Goal: Book appointment/travel/reservation

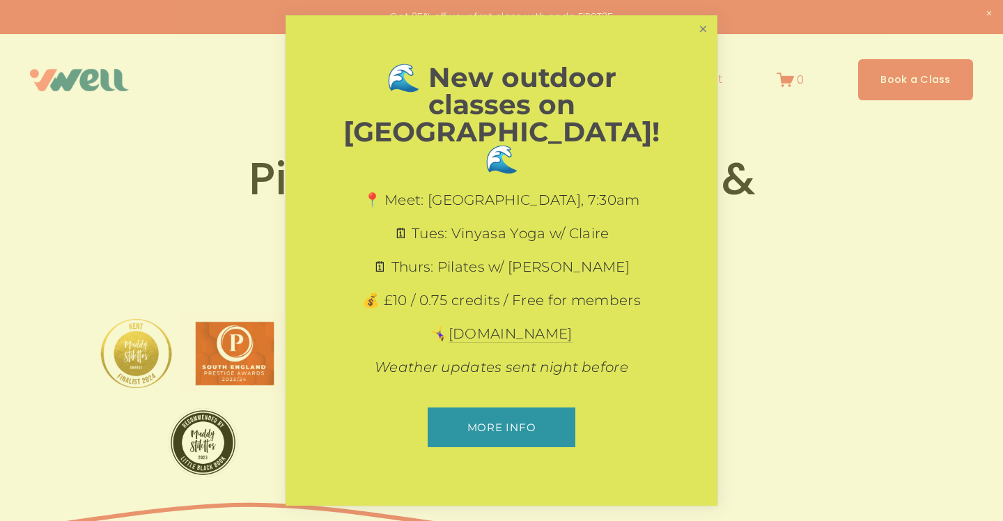
click at [706, 42] on link "Close" at bounding box center [703, 29] width 24 height 24
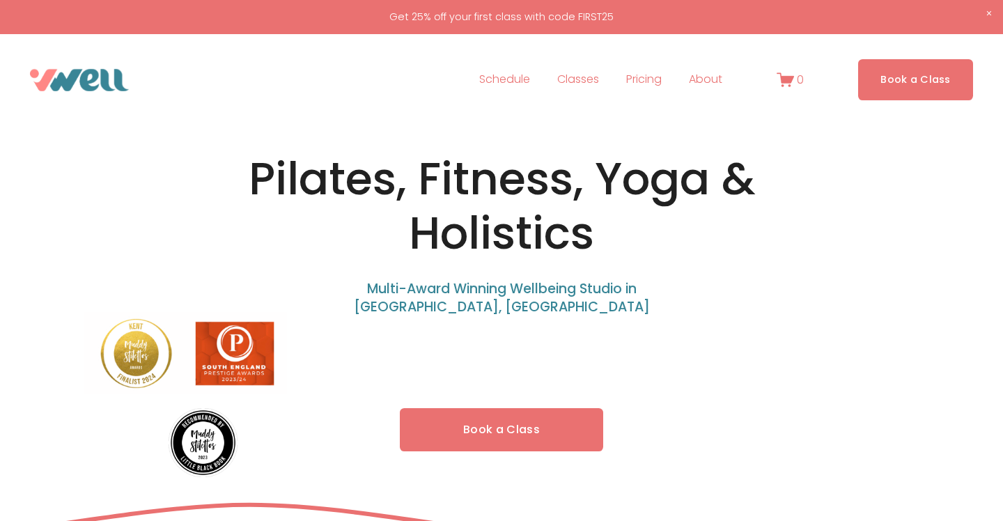
click at [701, 79] on span "About" at bounding box center [705, 80] width 33 height 20
click at [0, 0] on span "Our Team" at bounding box center [0, 0] width 0 height 0
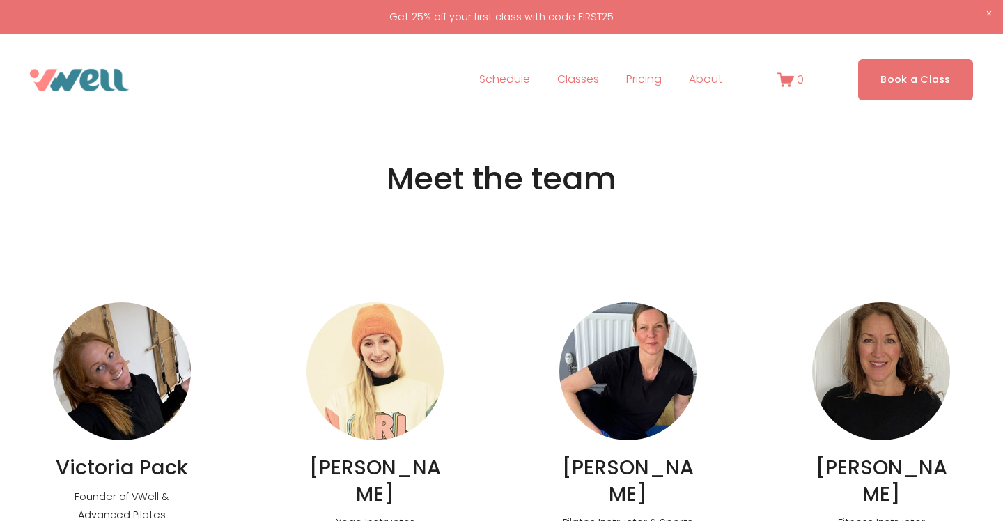
click at [497, 77] on link "Schedule" at bounding box center [504, 80] width 51 height 22
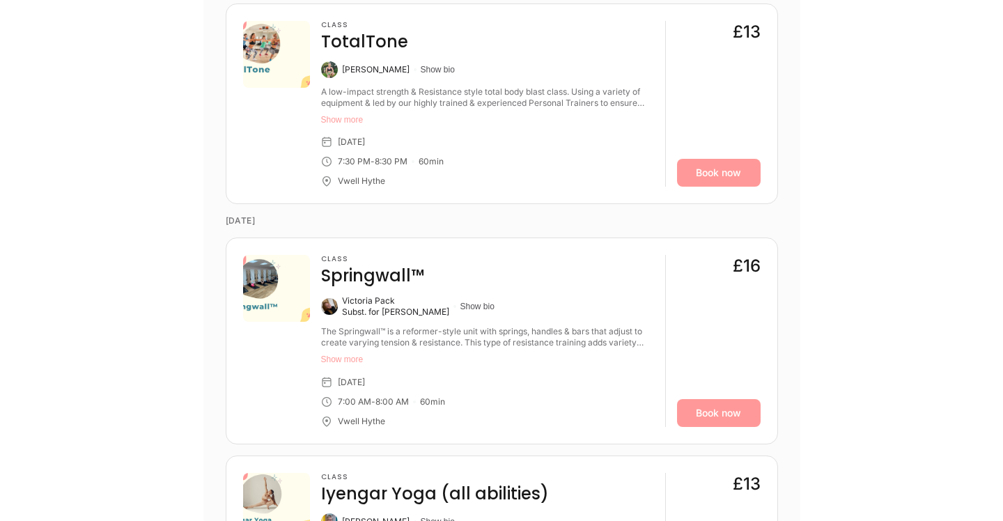
scroll to position [1453, 0]
click at [338, 362] on button "Show more" at bounding box center [487, 360] width 333 height 11
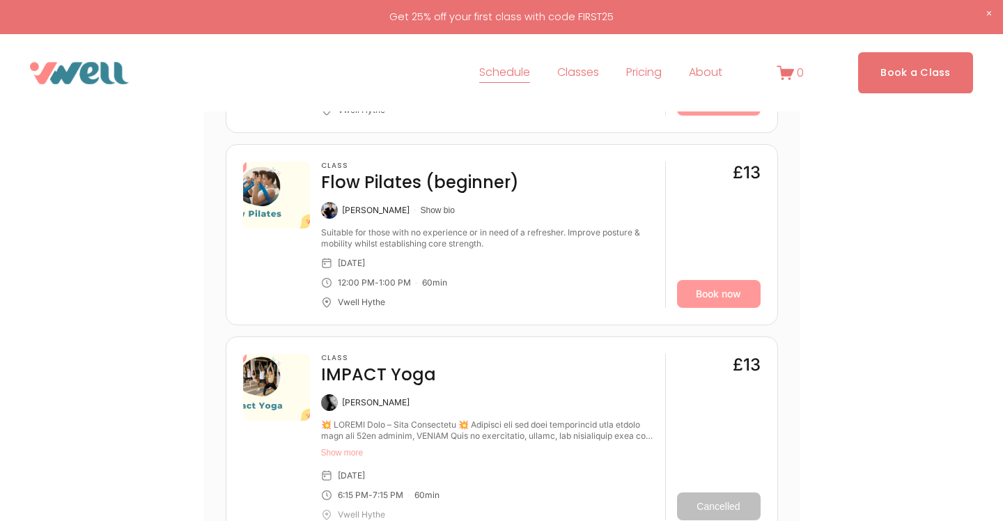
scroll to position [0, 0]
